Goal: Information Seeking & Learning: Understand process/instructions

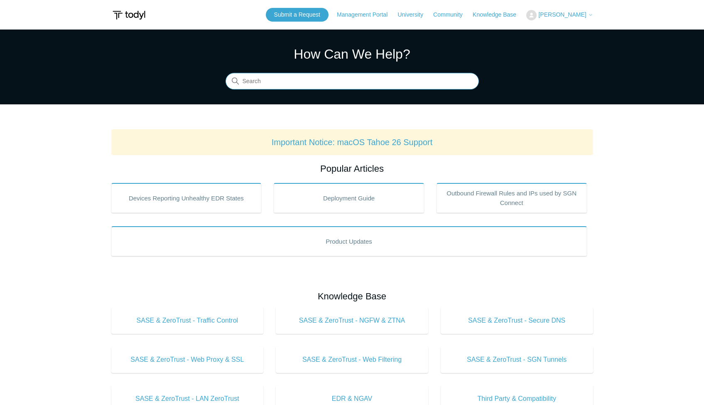
click at [277, 89] on input "Search" at bounding box center [352, 81] width 253 height 17
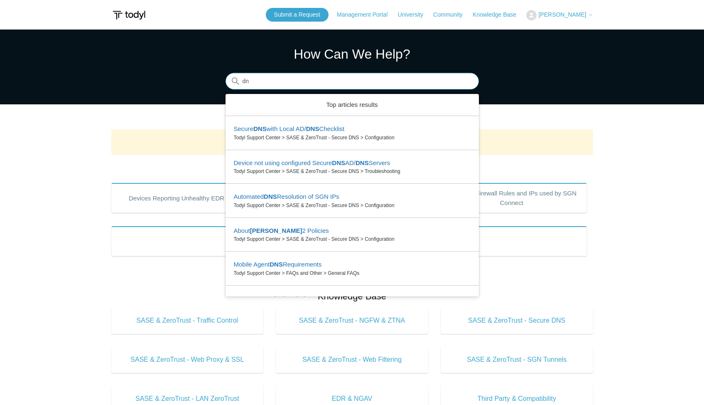
type input "d"
type input "secure dns"
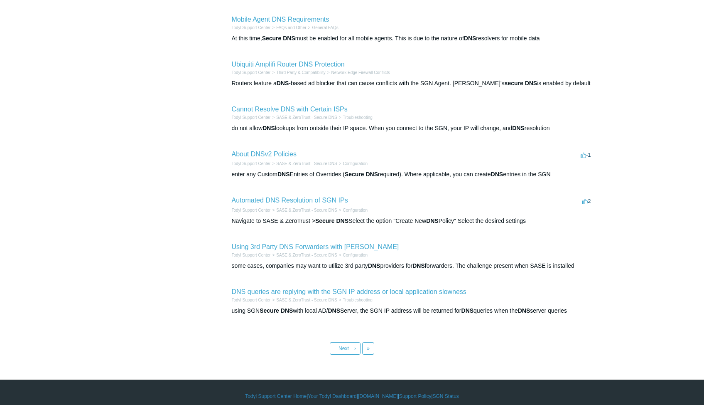
scroll to position [229, 0]
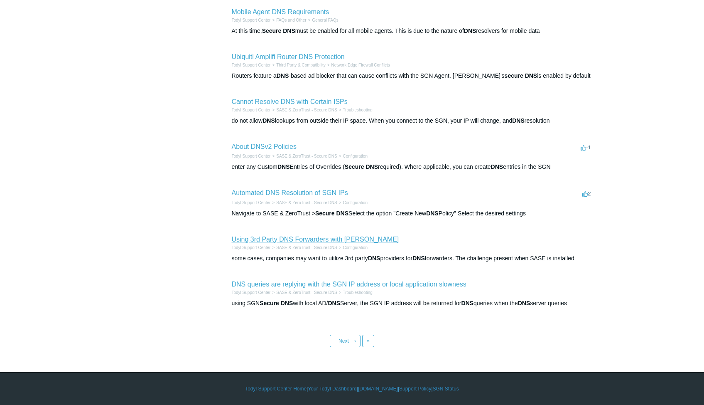
click at [330, 238] on link "Using 3rd Party DNS Forwarders with SASE" at bounding box center [315, 239] width 167 height 7
click at [342, 341] on span "Next" at bounding box center [344, 341] width 10 height 6
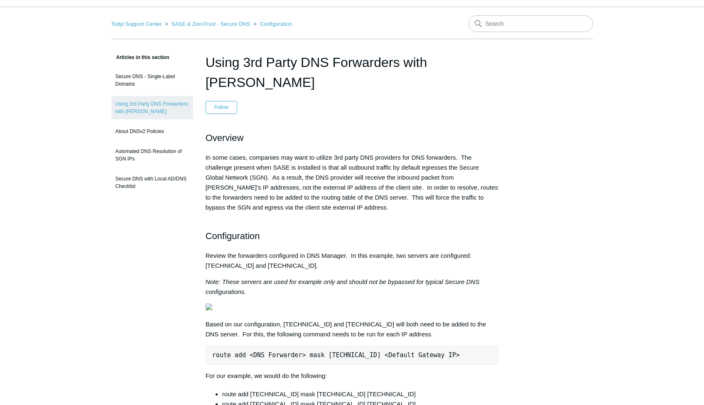
scroll to position [42, 0]
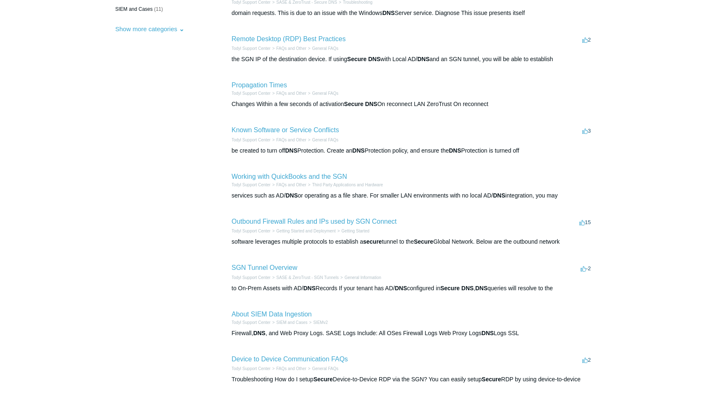
scroll to position [208, 0]
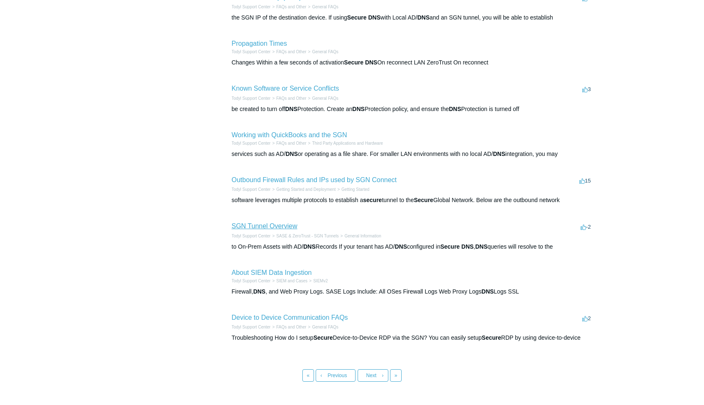
click at [285, 222] on link "SGN Tunnel Overview" at bounding box center [265, 225] width 66 height 7
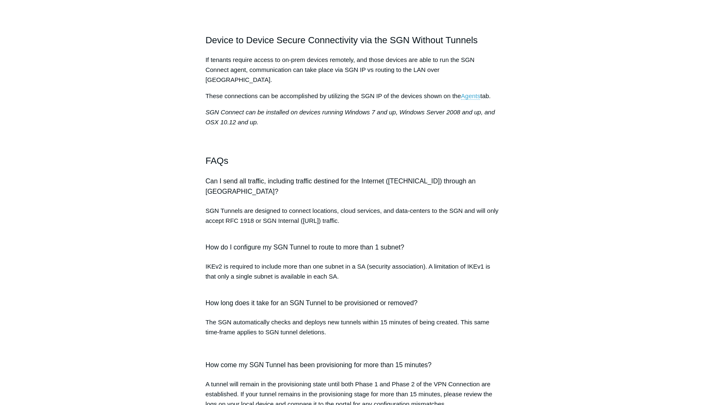
scroll to position [623, 0]
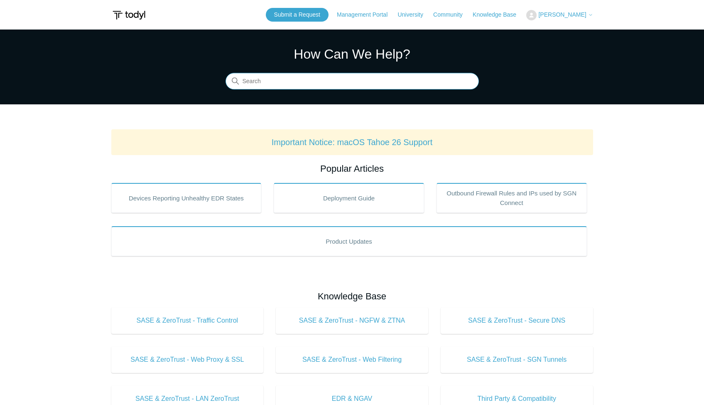
click at [324, 88] on input "Search" at bounding box center [352, 81] width 253 height 17
type input "pausing"
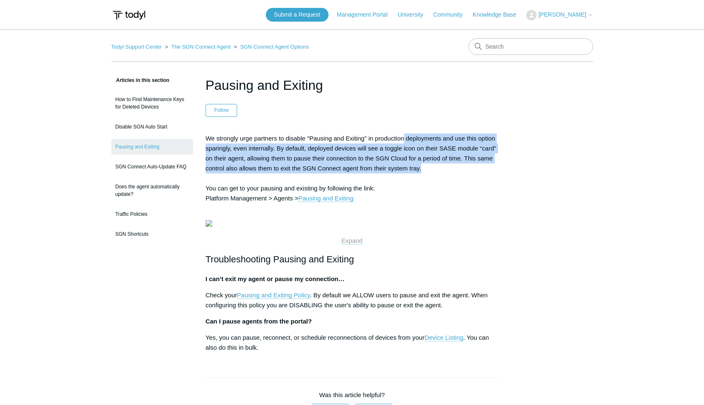
drag, startPoint x: 425, startPoint y: 137, endPoint x: 445, endPoint y: 165, distance: 34.8
click at [445, 165] on p "We strongly urge partners to disable "Pausing and Exiting" in production deploy…" at bounding box center [352, 173] width 293 height 80
drag, startPoint x: 445, startPoint y: 165, endPoint x: 379, endPoint y: 160, distance: 66.3
click at [379, 160] on p "We strongly urge partners to disable "Pausing and Exiting" in production deploy…" at bounding box center [352, 173] width 293 height 80
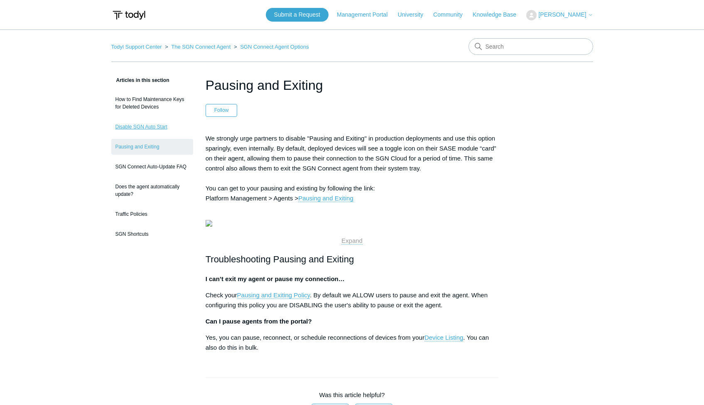
click at [156, 129] on link "Disable SGN Auto Start" at bounding box center [152, 127] width 82 height 16
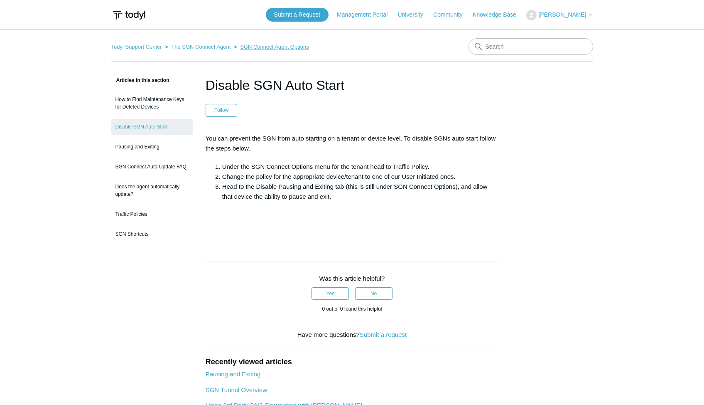
click at [305, 45] on link "SGN Connect Agent Options" at bounding box center [274, 47] width 69 height 6
